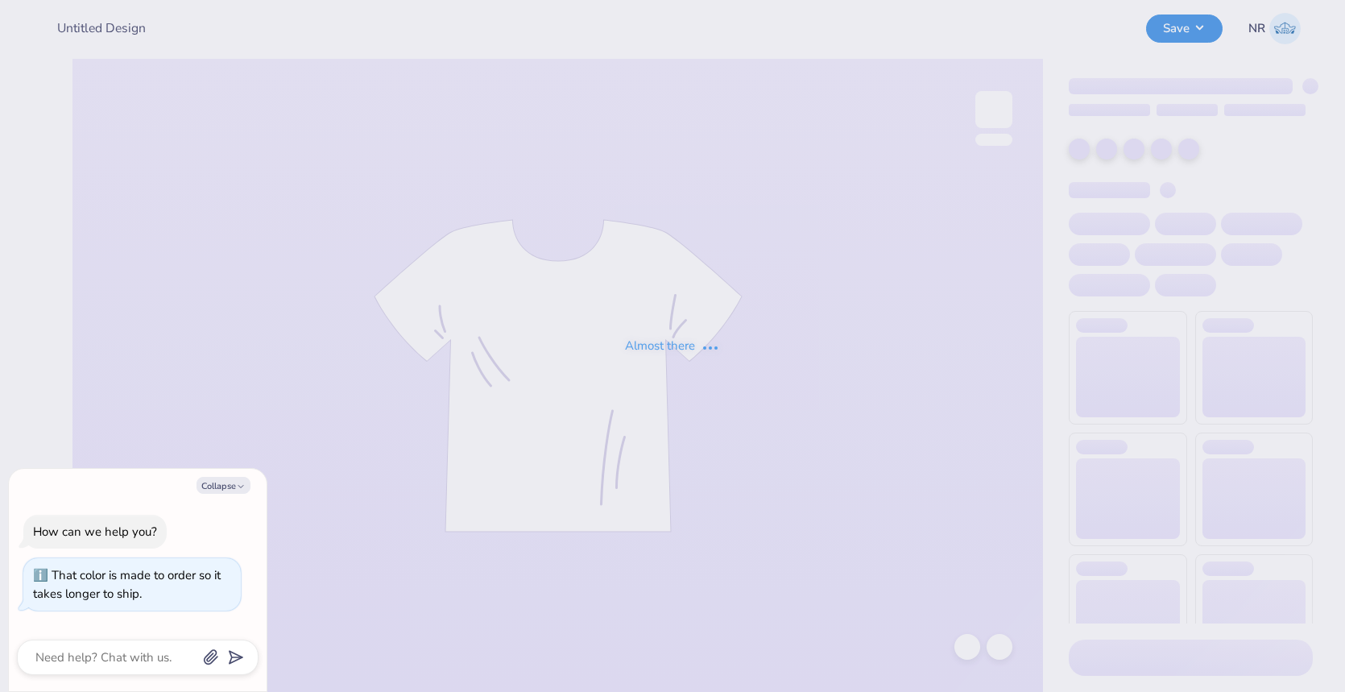
type textarea "x"
type input "gphi star tee"
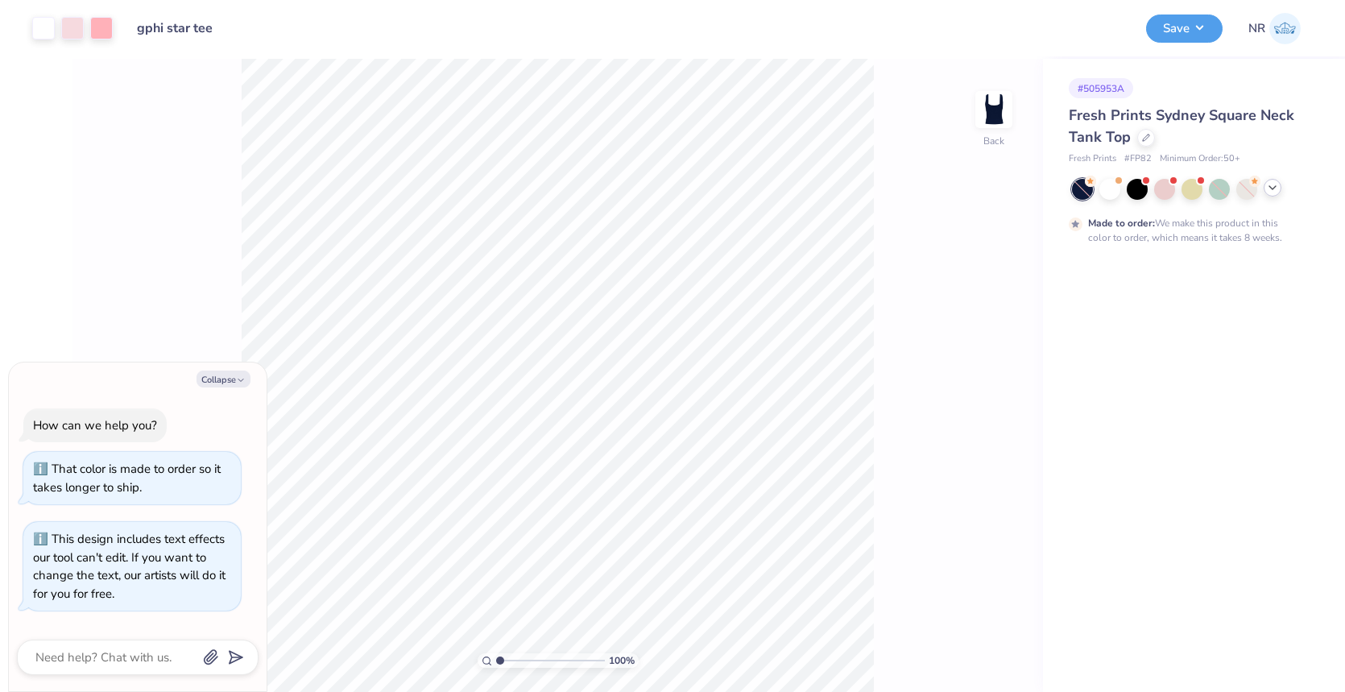
click at [1275, 188] on icon at bounding box center [1272, 187] width 13 height 13
type textarea "x"
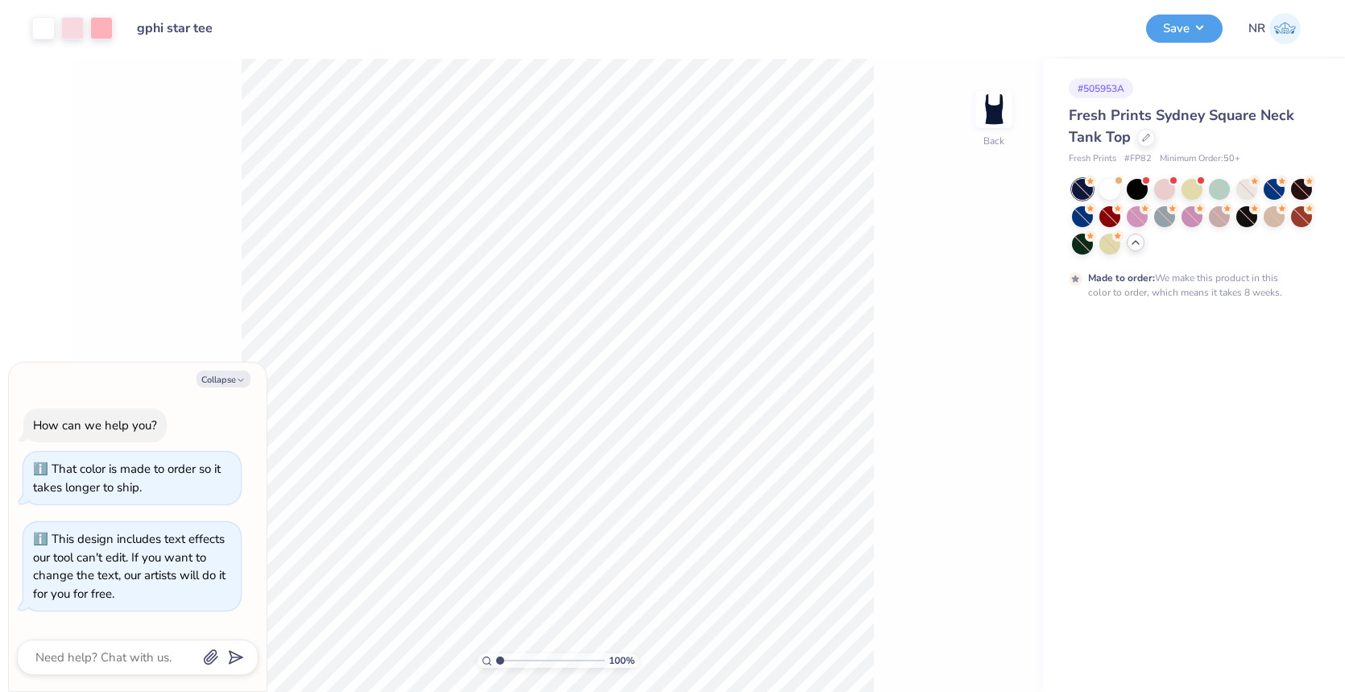
click at [1249, 278] on div "Made to order: We make this product in this color to order, which means it take…" at bounding box center [1187, 285] width 198 height 29
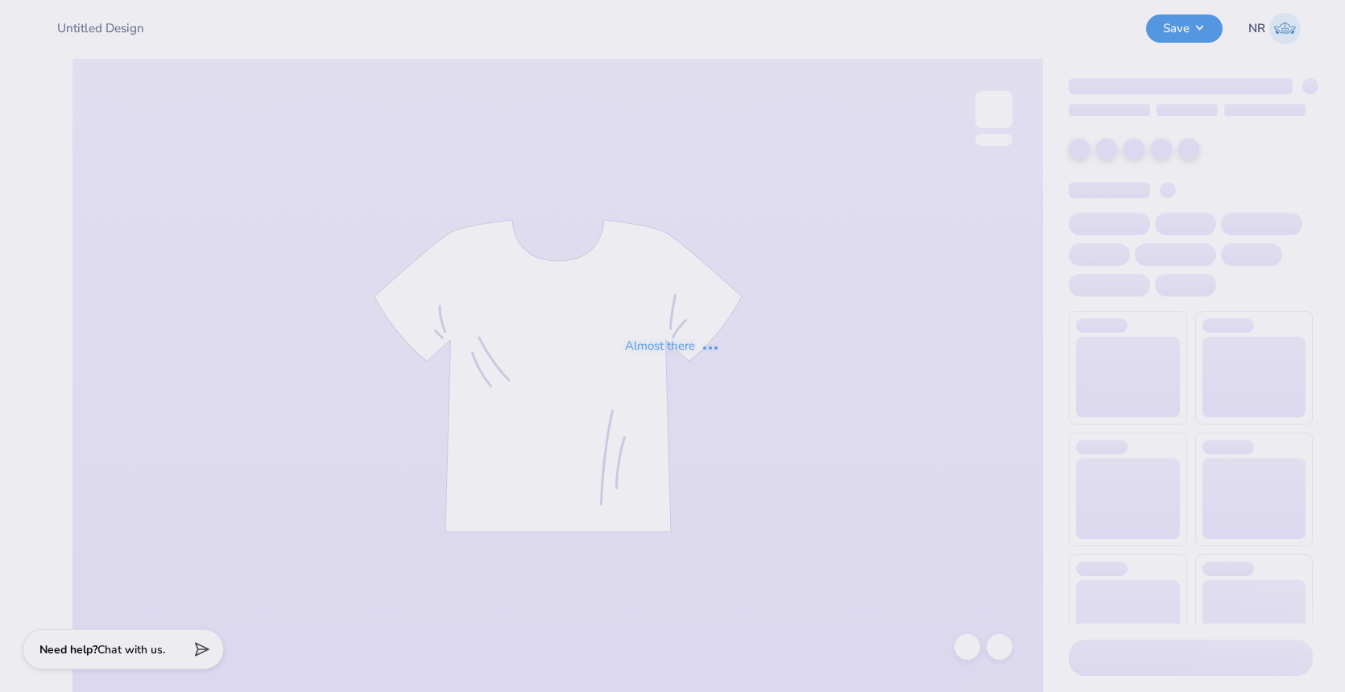
type input "gphi star tee"
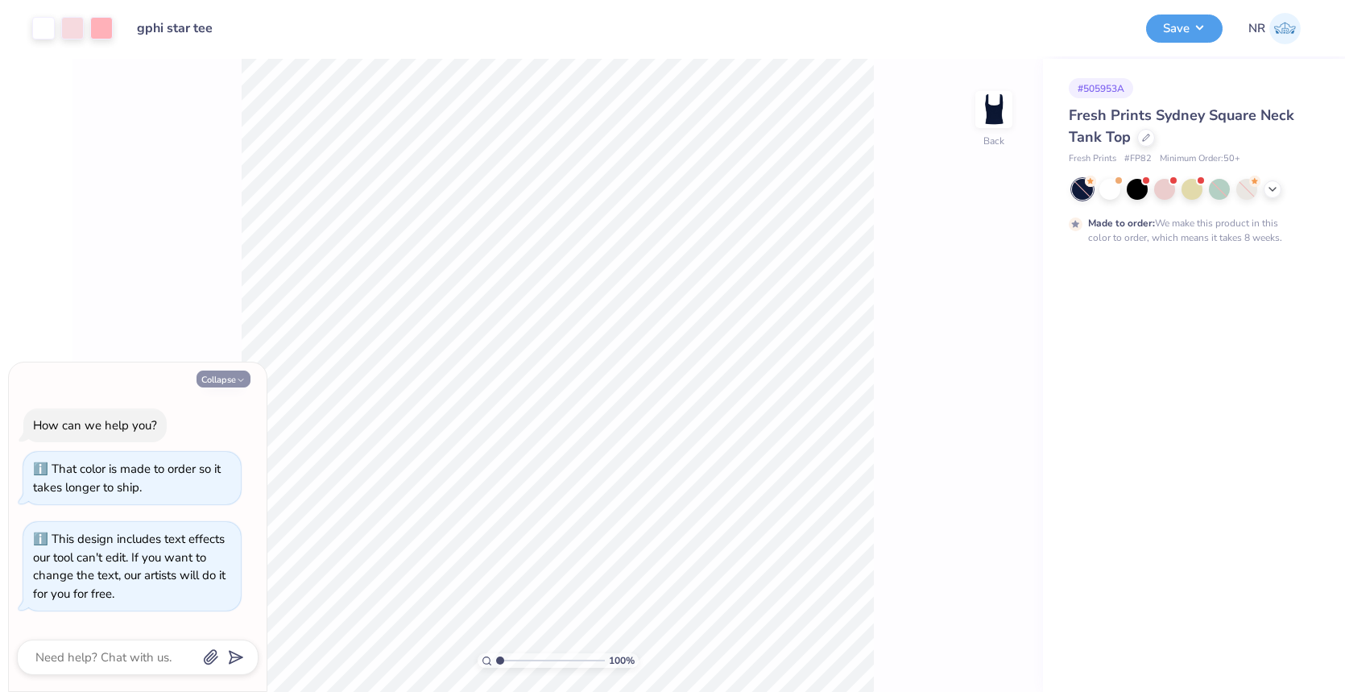
click at [225, 378] on button "Collapse" at bounding box center [223, 378] width 54 height 17
type textarea "x"
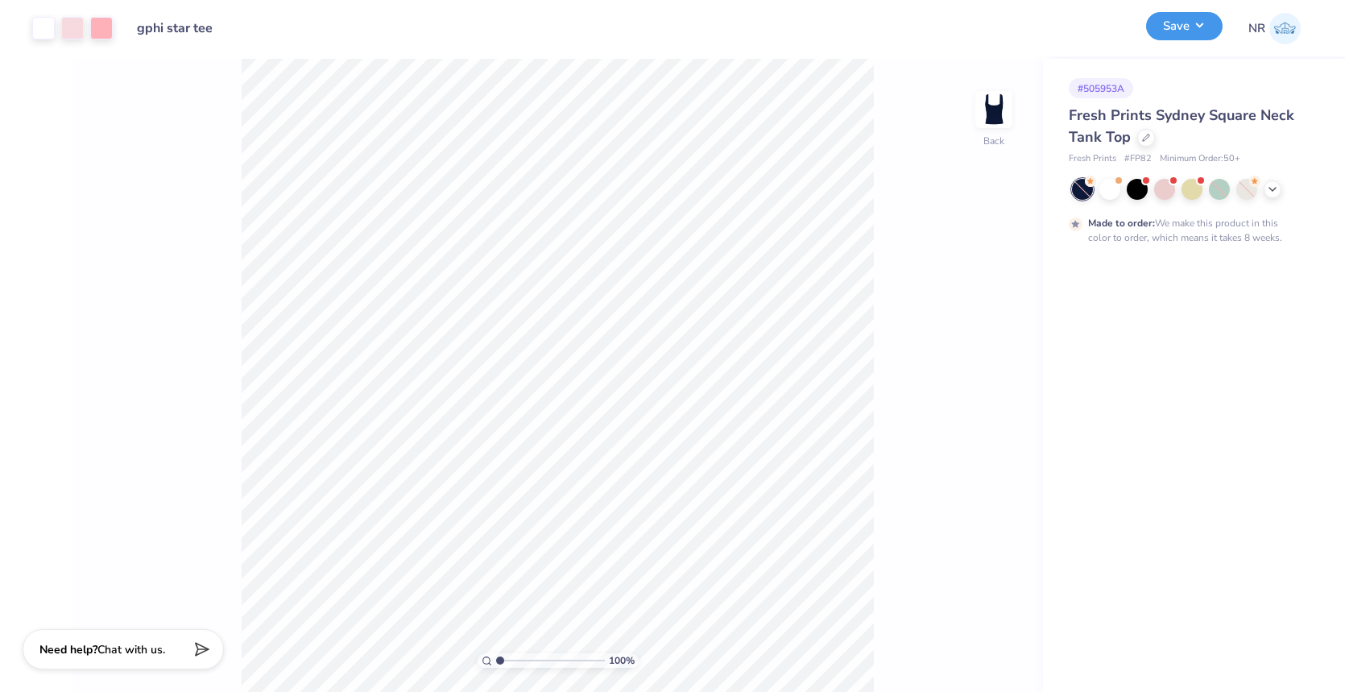
click at [1195, 27] on button "Save" at bounding box center [1184, 26] width 77 height 28
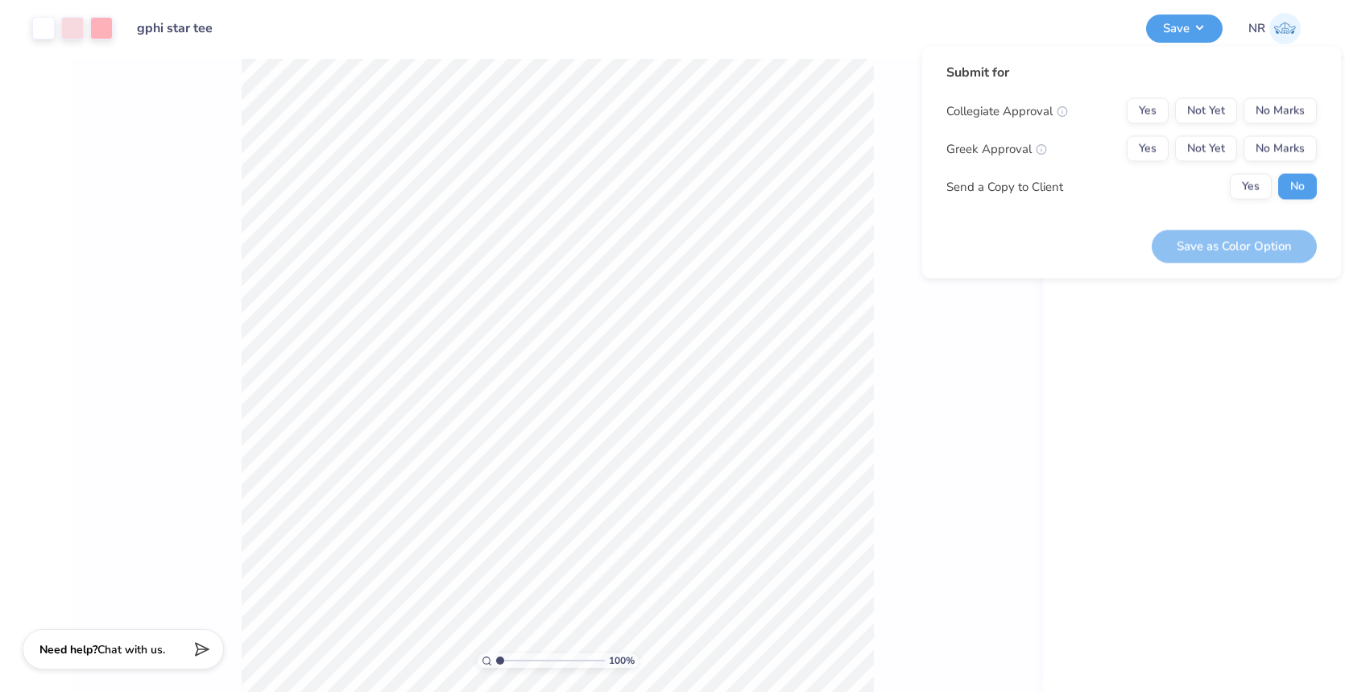
click at [1181, 312] on div "# 505953A Fresh Prints Sydney Square Neck Tank Top Fresh Prints # FP82 Minimum …" at bounding box center [1194, 375] width 302 height 633
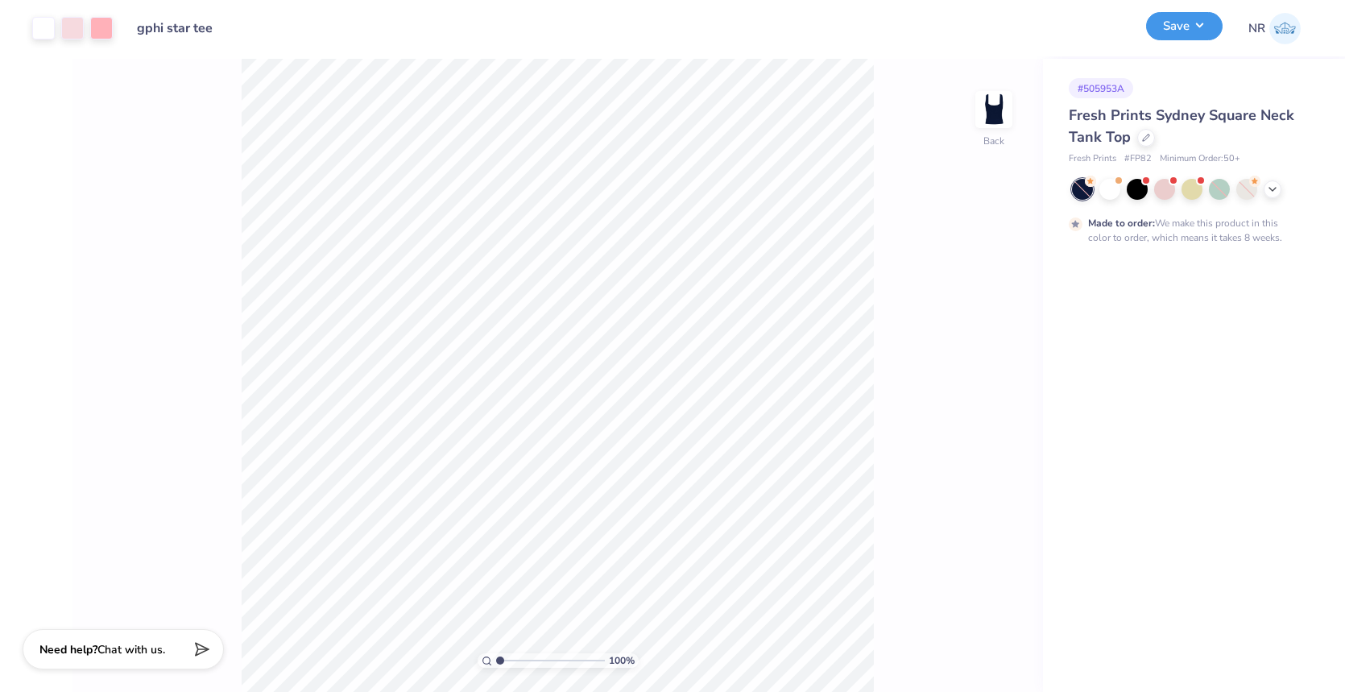
click at [1193, 30] on button "Save" at bounding box center [1184, 26] width 77 height 28
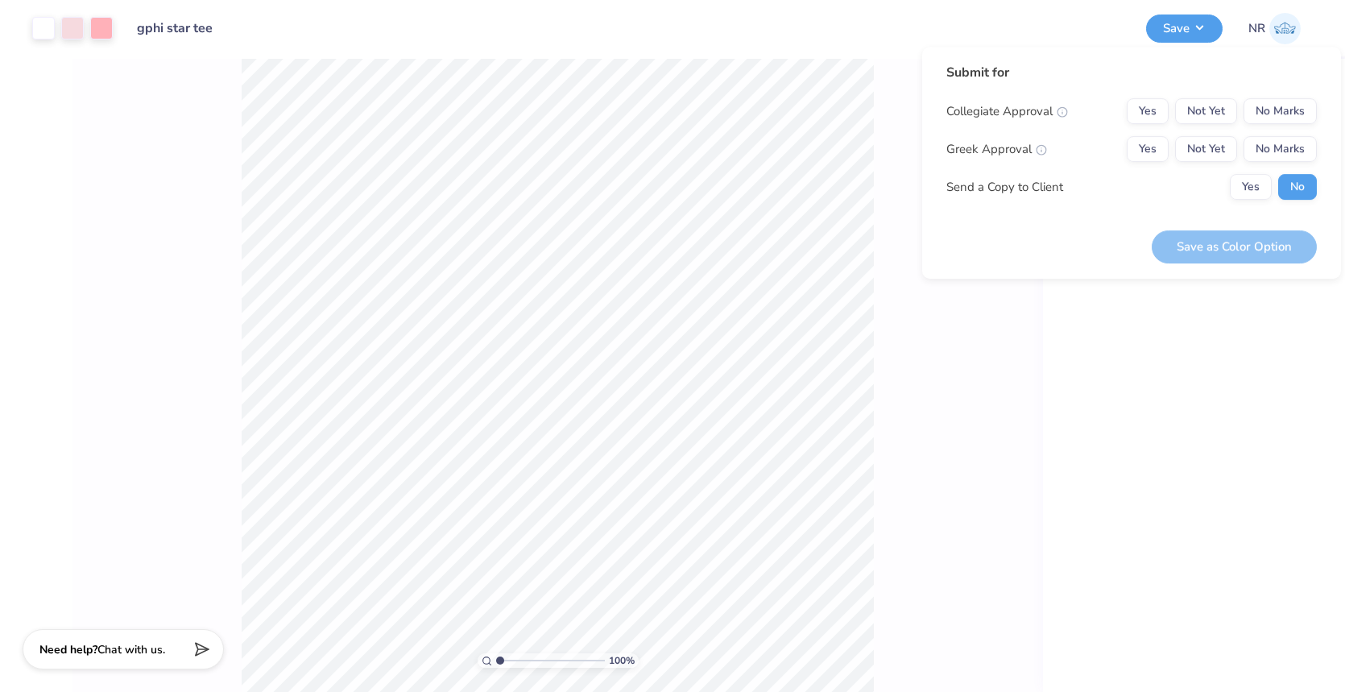
click at [1140, 329] on div "# 505953A Fresh Prints Sydney Square Neck Tank Top Fresh Prints # FP82 Minimum …" at bounding box center [1194, 375] width 302 height 633
